Goal: Navigation & Orientation: Find specific page/section

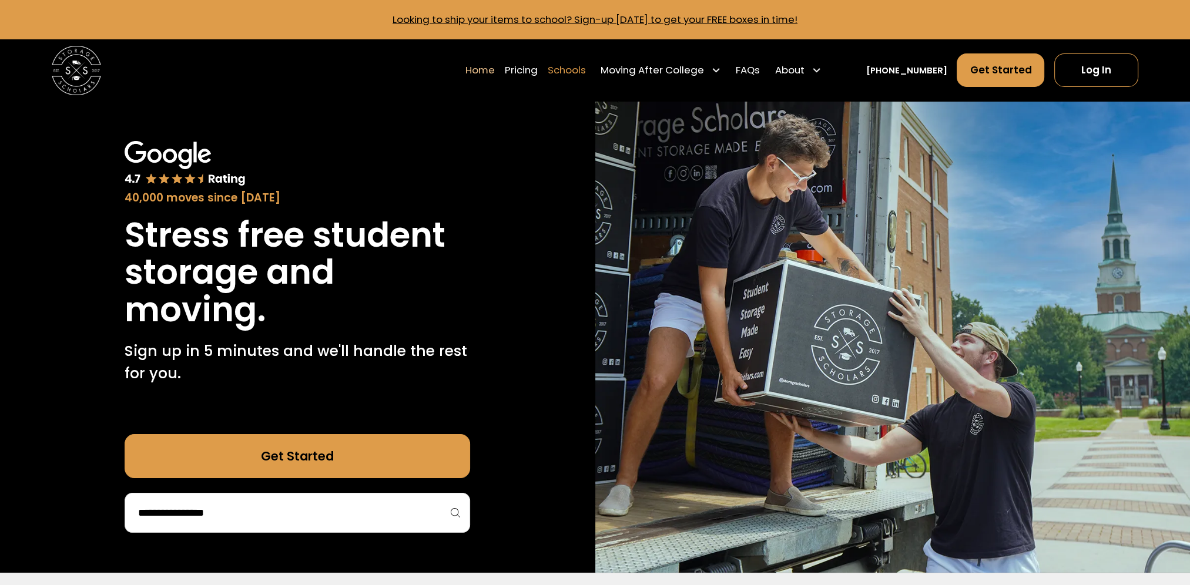
click at [585, 66] on link "Schools" at bounding box center [566, 70] width 38 height 35
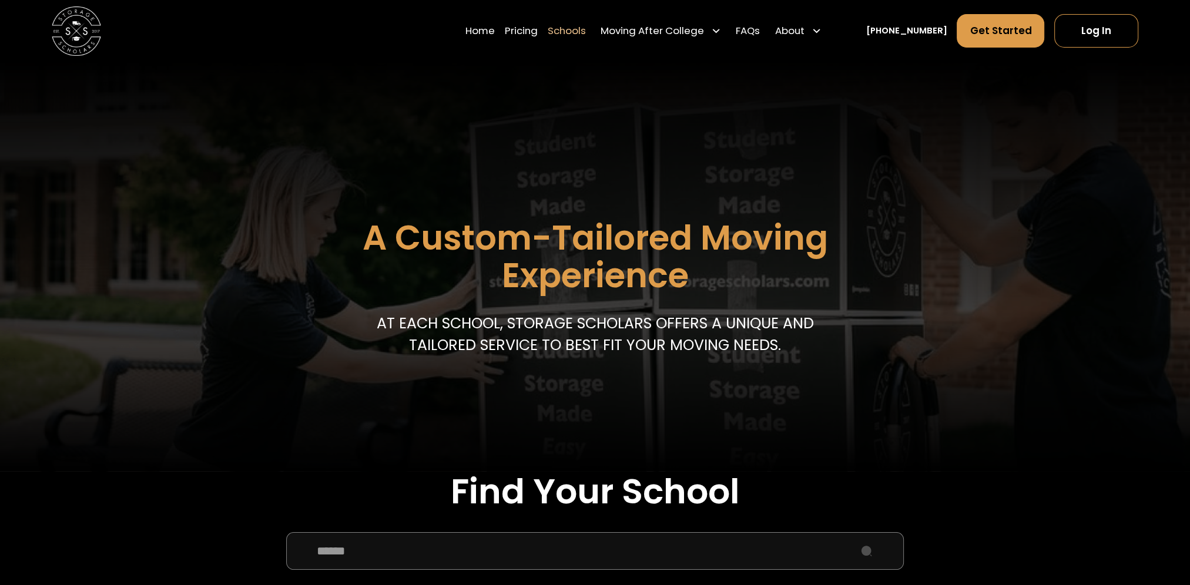
click at [460, 567] on input "School Select Form" at bounding box center [595, 551] width 618 height 37
type input "**********"
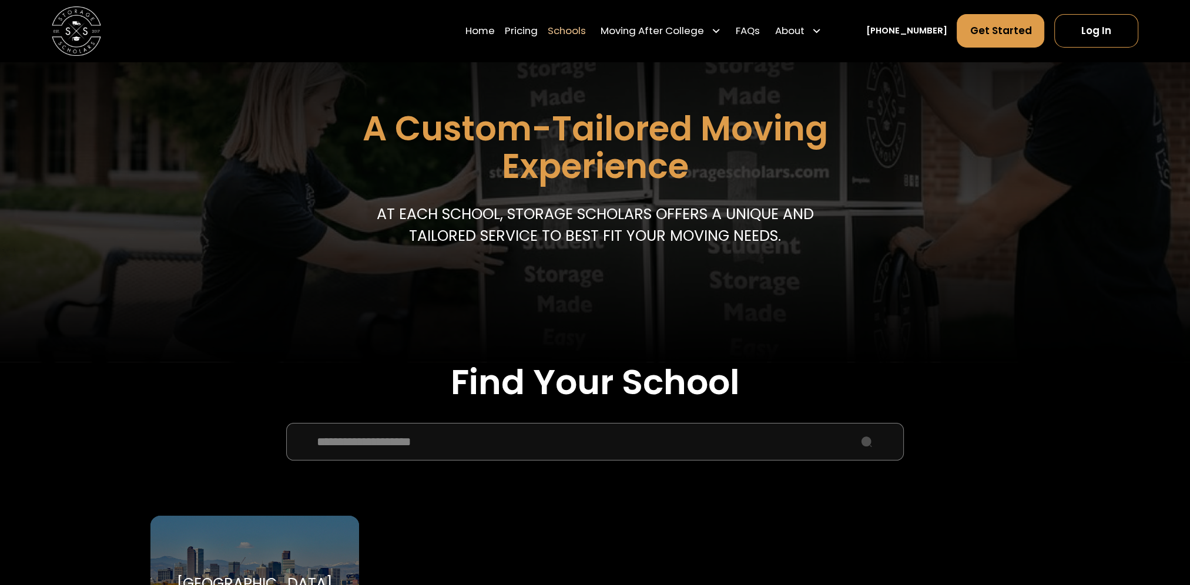
scroll to position [235, 0]
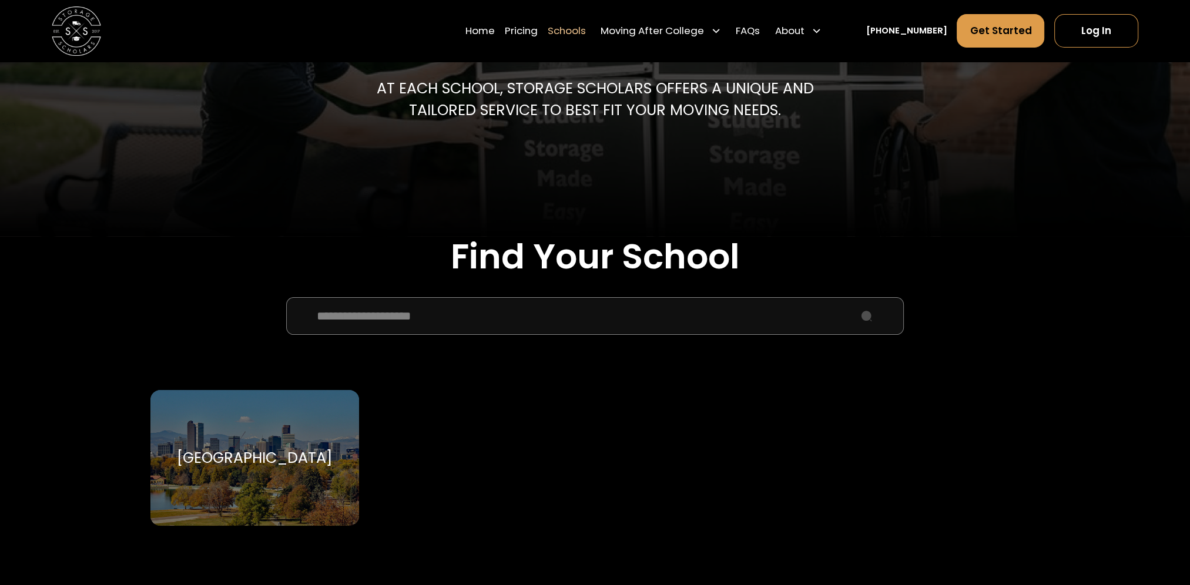
click at [865, 323] on input "**********" at bounding box center [595, 315] width 618 height 37
click at [317, 486] on div "University of Denver University of Denver" at bounding box center [254, 458] width 209 height 136
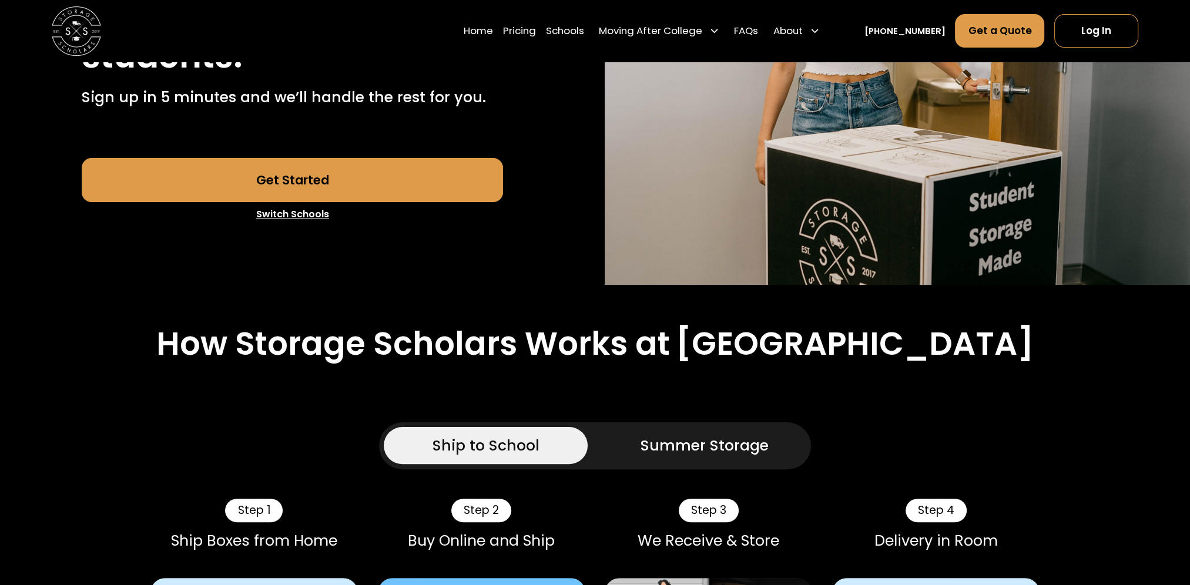
scroll to position [470, 0]
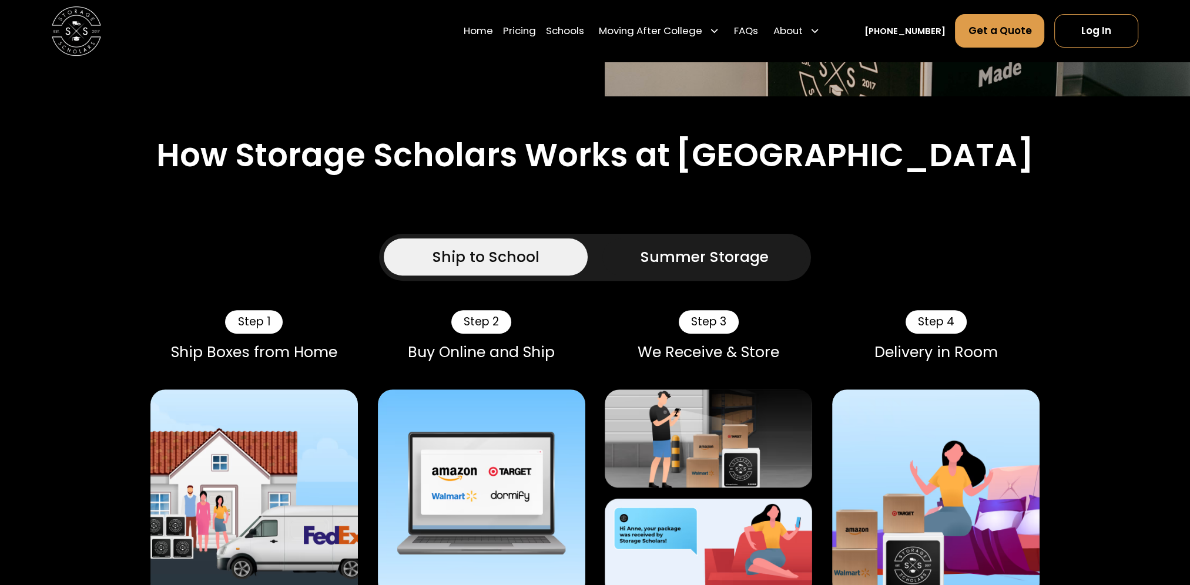
click at [478, 491] on img at bounding box center [481, 493] width 207 height 207
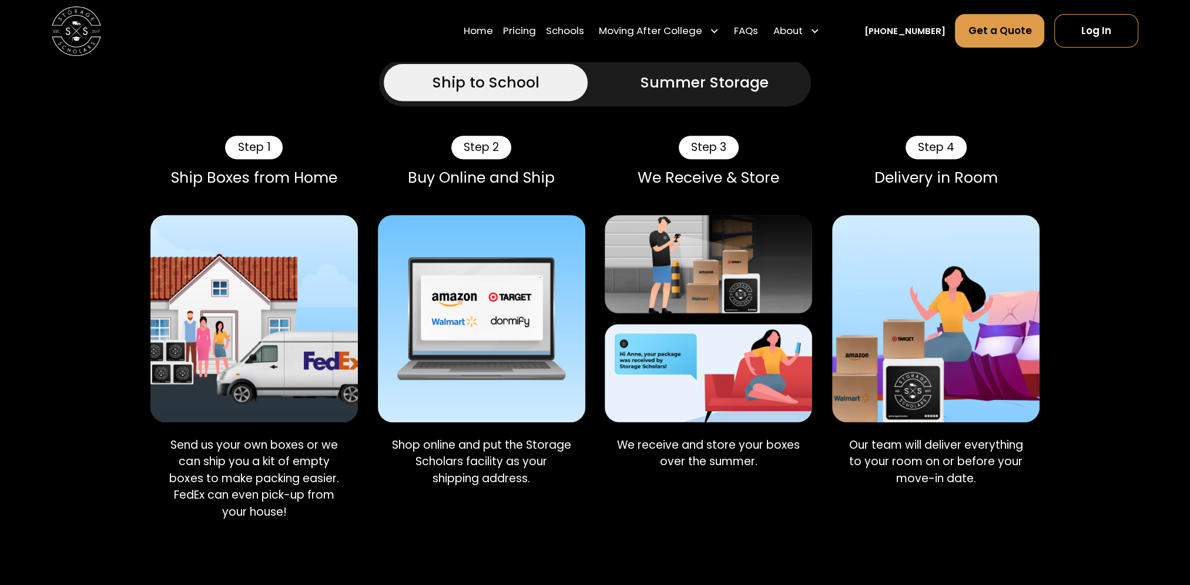
scroll to position [647, 0]
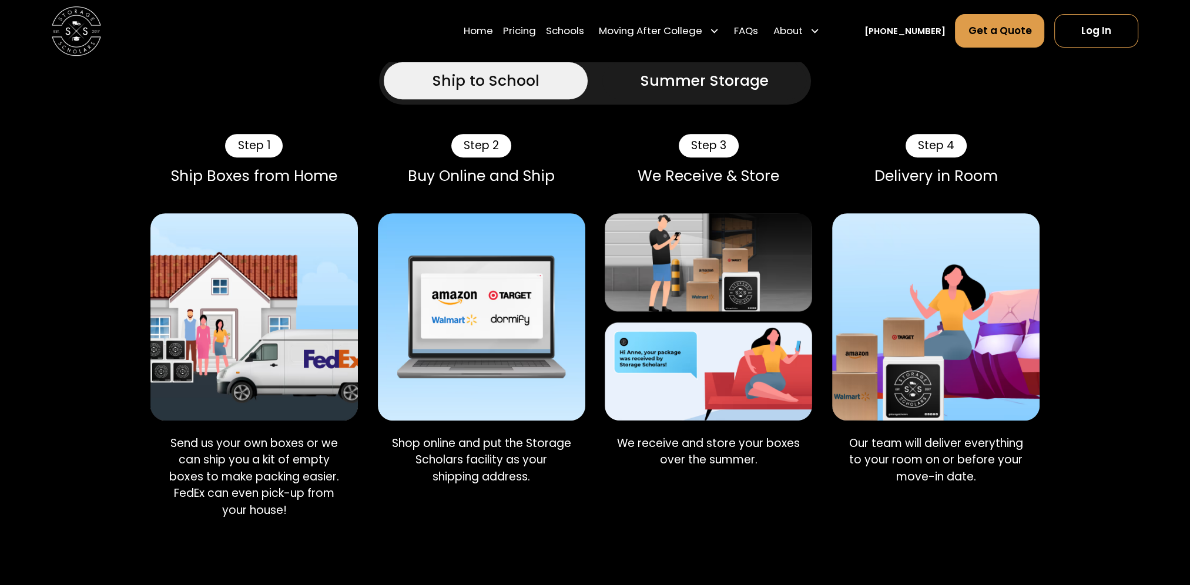
click at [483, 356] on img at bounding box center [481, 316] width 207 height 207
click at [473, 162] on div "Step 2 Buy Online and Ship" at bounding box center [481, 168] width 207 height 69
click at [475, 138] on div "Step 2" at bounding box center [481, 146] width 60 height 24
click at [478, 148] on div "Step 2" at bounding box center [481, 146] width 60 height 24
click at [515, 82] on div "Ship to School" at bounding box center [486, 81] width 107 height 22
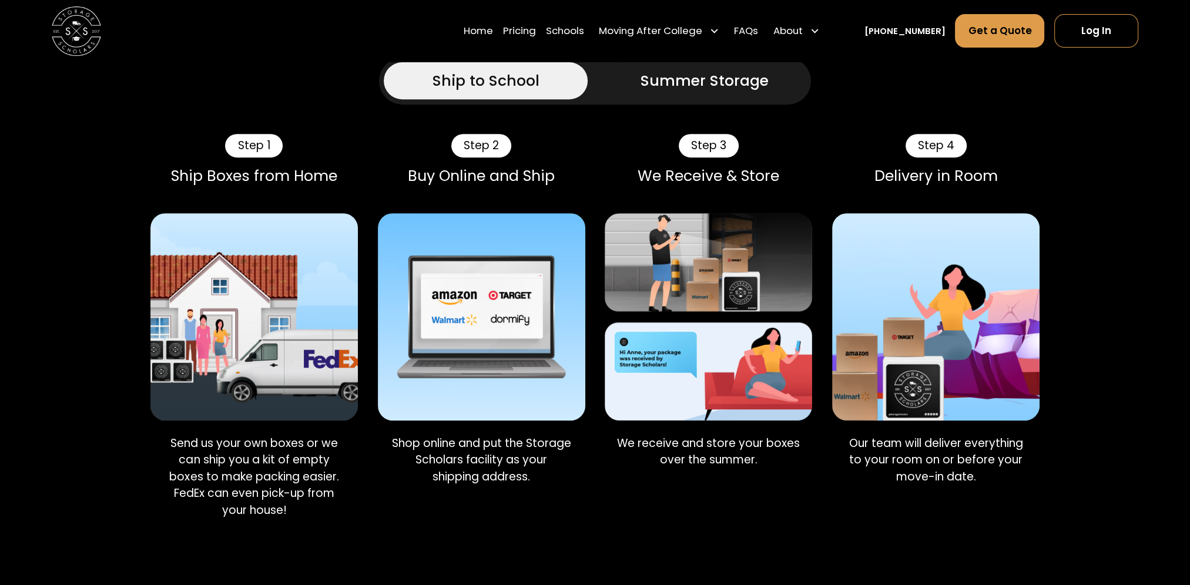
click at [477, 166] on div "Step 2 Buy Online and Ship" at bounding box center [481, 168] width 207 height 69
drag, startPoint x: 470, startPoint y: 416, endPoint x: 467, endPoint y: 369, distance: 46.5
click at [470, 415] on img at bounding box center [481, 316] width 207 height 207
click at [465, 334] on img at bounding box center [481, 316] width 207 height 207
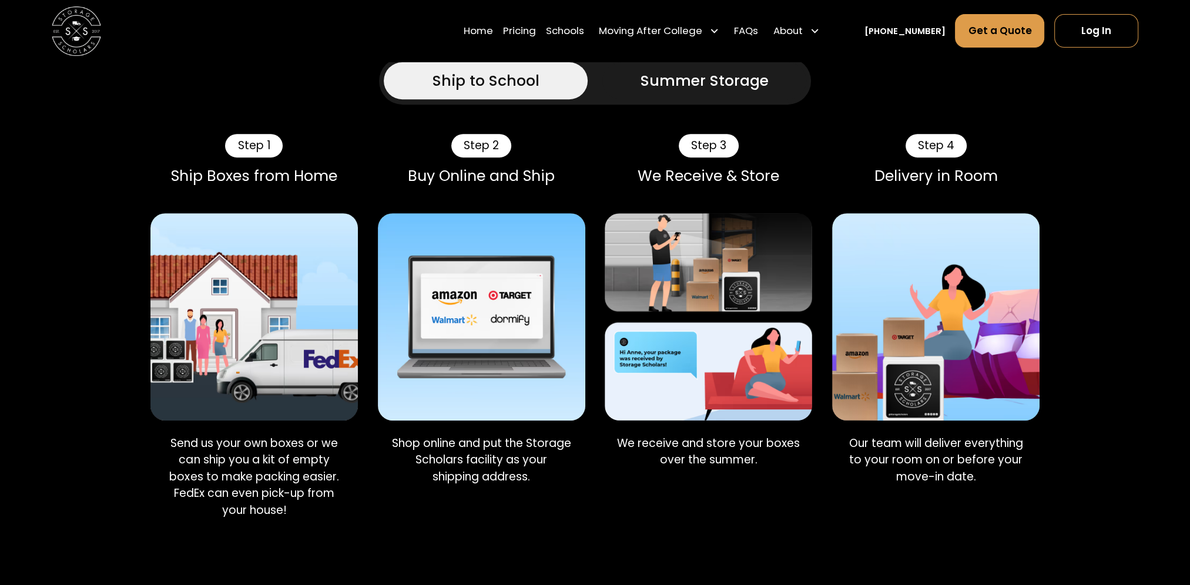
click at [724, 141] on div "Step 3" at bounding box center [709, 146] width 60 height 24
click at [701, 143] on div "Step 3" at bounding box center [709, 146] width 60 height 24
click at [1073, 32] on link "Log In" at bounding box center [1096, 31] width 84 height 34
